Goal: Information Seeking & Learning: Check status

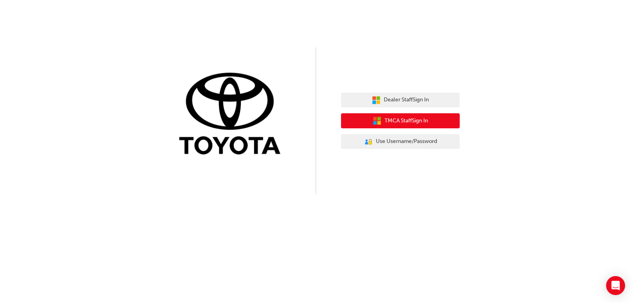
click at [384, 121] on span "TMCA Staff Sign In" at bounding box center [406, 120] width 44 height 9
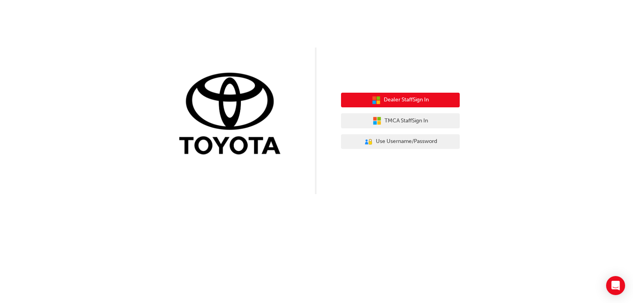
click at [403, 99] on span "Dealer Staff Sign In" at bounding box center [406, 99] width 45 height 9
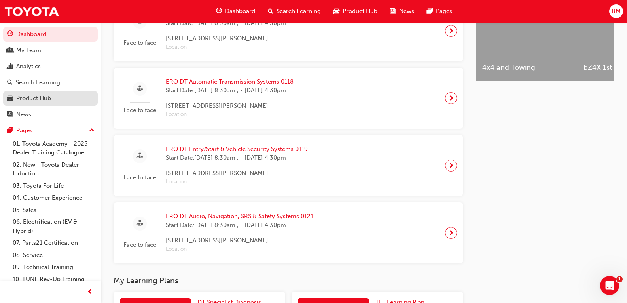
scroll to position [269, 0]
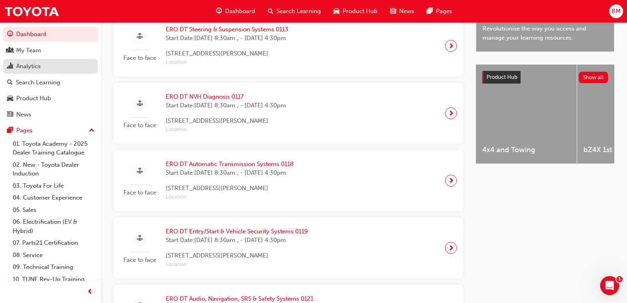
click at [39, 62] on div "Analytics" at bounding box center [28, 66] width 25 height 9
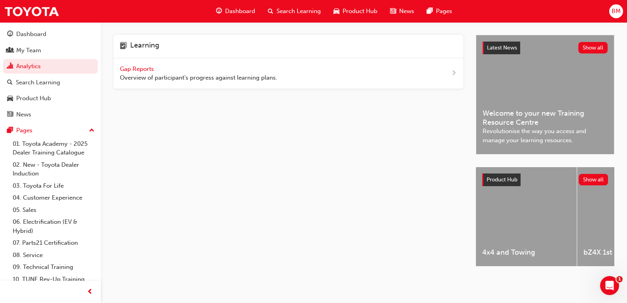
click at [183, 71] on div "Gap Reports Overview of participant's progress against learning plans." at bounding box center [198, 73] width 157 height 18
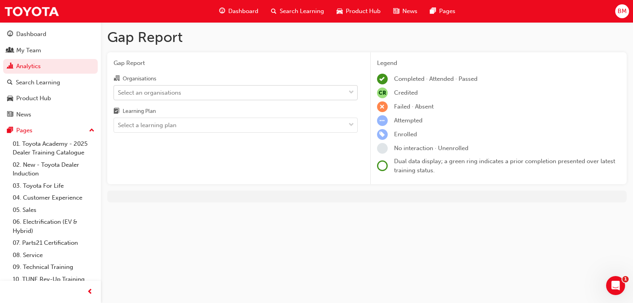
click at [191, 97] on div "Select an organisations" at bounding box center [229, 92] width 231 height 14
click at [119, 95] on input "Organisations Select an organisations" at bounding box center [118, 92] width 1 height 7
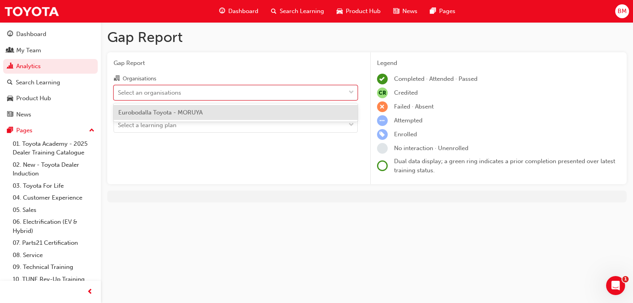
click at [191, 107] on div "Eurobodalla Toyota - MORUYA" at bounding box center [236, 112] width 244 height 15
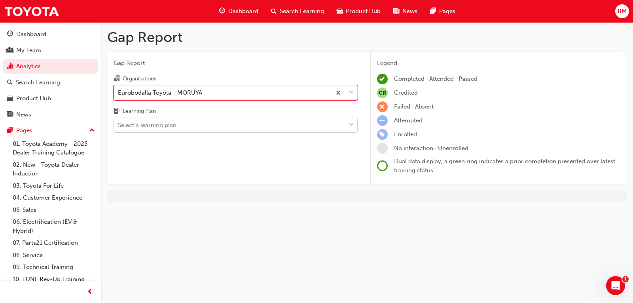
click at [184, 128] on div "Select a learning plan" at bounding box center [229, 125] width 231 height 14
click at [119, 128] on input "Learning Plan Select a learning plan" at bounding box center [118, 124] width 1 height 7
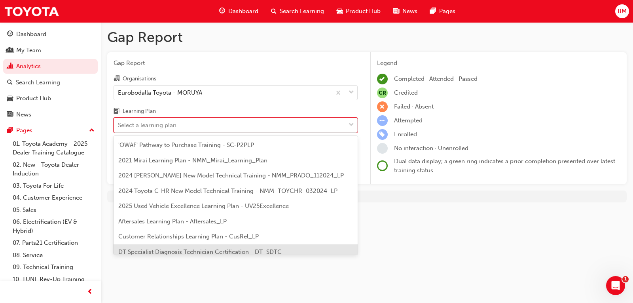
click at [168, 248] on span "DT Specialist Diagnosis Technician Certification - DT_SDTC" at bounding box center [199, 251] width 163 height 7
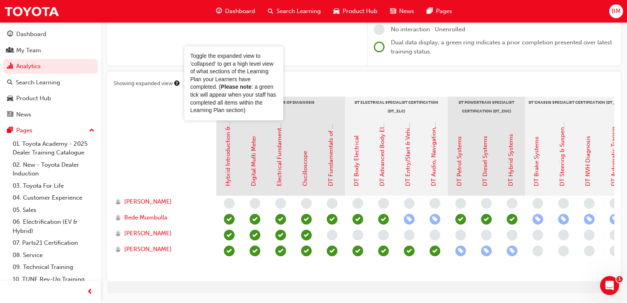
click at [192, 85] on div "Toggle the expanded view to 'collapsed' to get a high level view of what sectio…" at bounding box center [233, 83] width 87 height 62
click at [162, 102] on div at bounding box center [165, 107] width 103 height 20
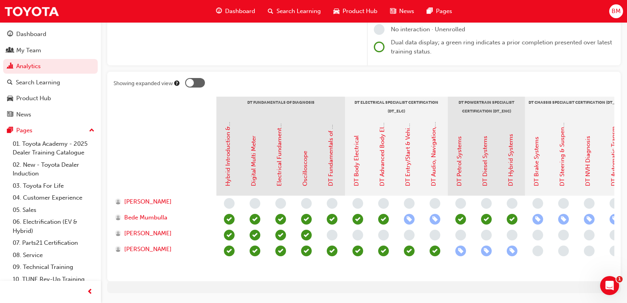
click at [196, 78] on div "Showing expanded view DT Fundamentals of Diagnosis DT Electrical Specialist Cer…" at bounding box center [363, 176] width 513 height 209
click at [194, 79] on div at bounding box center [195, 82] width 20 height 9
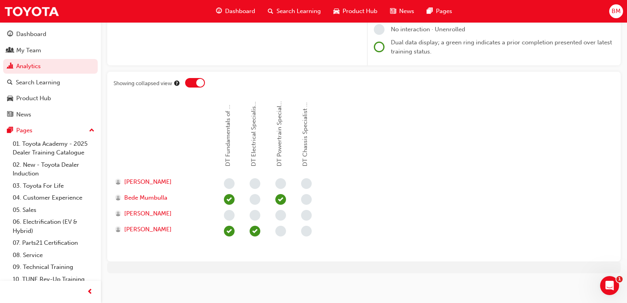
click at [194, 79] on div at bounding box center [195, 82] width 20 height 9
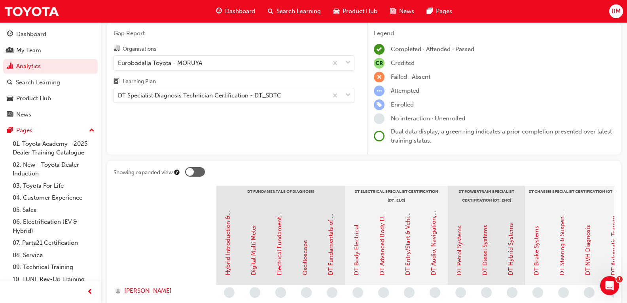
scroll to position [28, 0]
